Goal: Find specific page/section: Find specific page/section

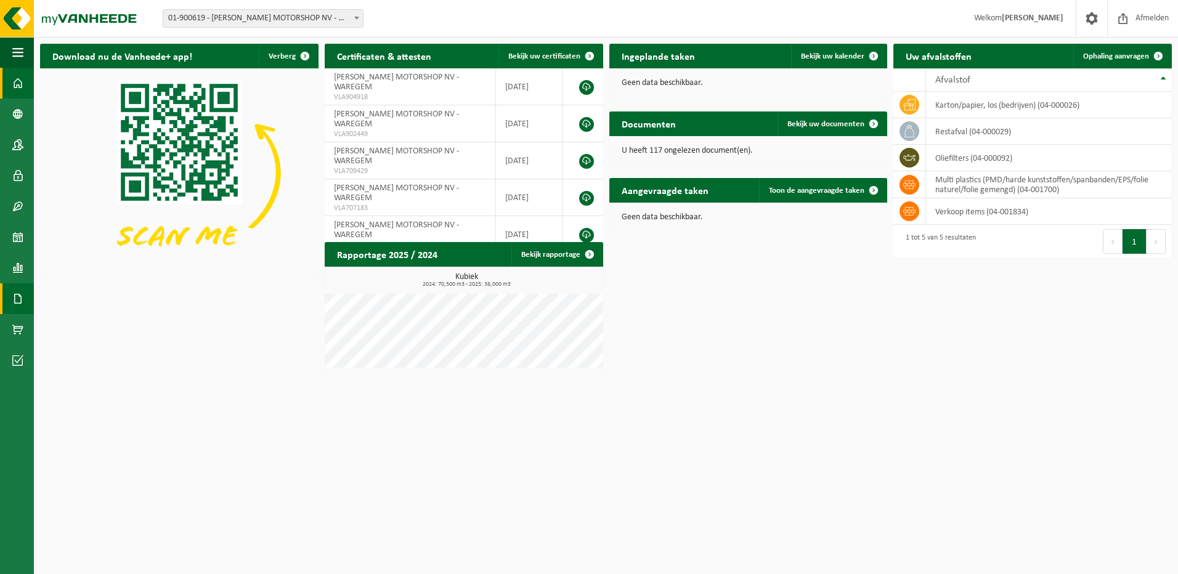
click at [10, 293] on link "Documenten" at bounding box center [17, 298] width 34 height 31
click at [89, 301] on span "Facturen" at bounding box center [87, 298] width 33 height 23
click at [20, 306] on span at bounding box center [17, 298] width 11 height 31
click at [94, 303] on span "Facturen" at bounding box center [87, 298] width 33 height 23
